Goal: Information Seeking & Learning: Learn about a topic

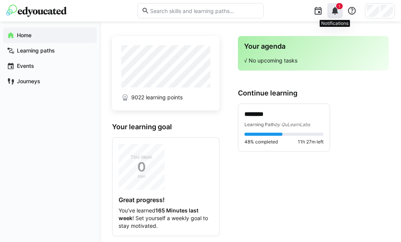
click at [336, 9] on eds-icon at bounding box center [334, 10] width 9 height 9
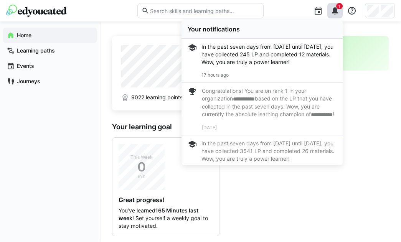
click at [281, 76] on div "17 hours ago" at bounding box center [268, 75] width 135 height 6
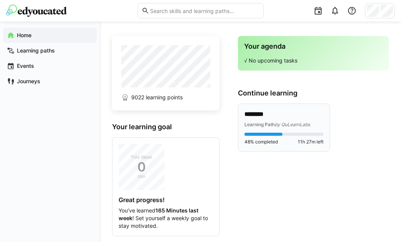
click at [284, 122] on span "by QuLearnLabs" at bounding box center [291, 125] width 35 height 6
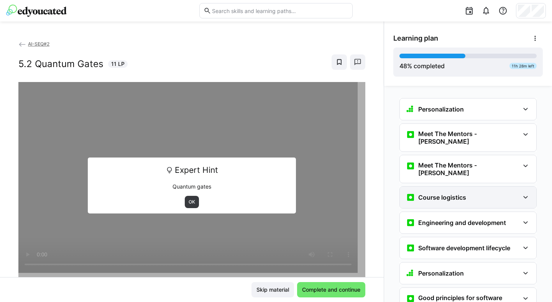
click at [400, 194] on h3 "Course logistics" at bounding box center [442, 198] width 48 height 8
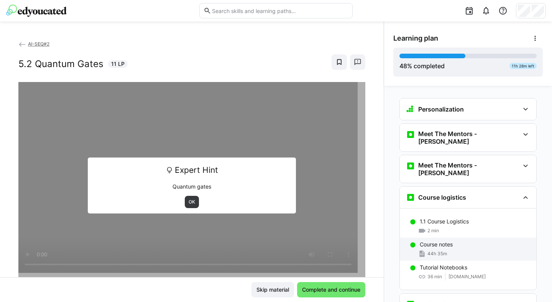
click at [400, 241] on p "Course notes" at bounding box center [436, 245] width 33 height 8
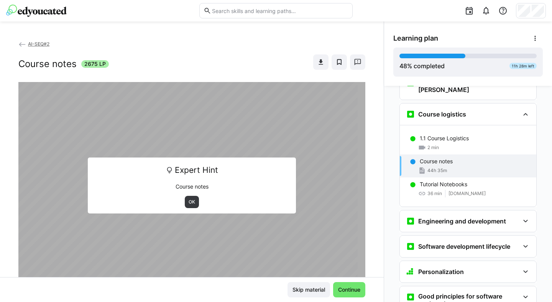
scroll to position [88, 0]
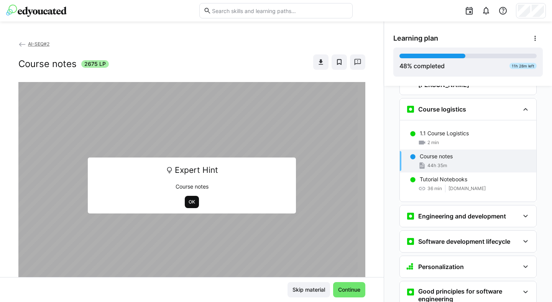
click at [188, 199] on span "OK" at bounding box center [192, 202] width 8 height 6
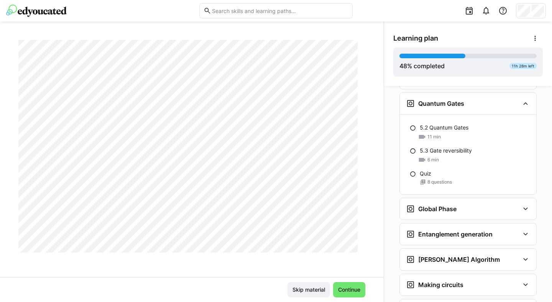
scroll to position [18243, 0]
